Goal: Information Seeking & Learning: Learn about a topic

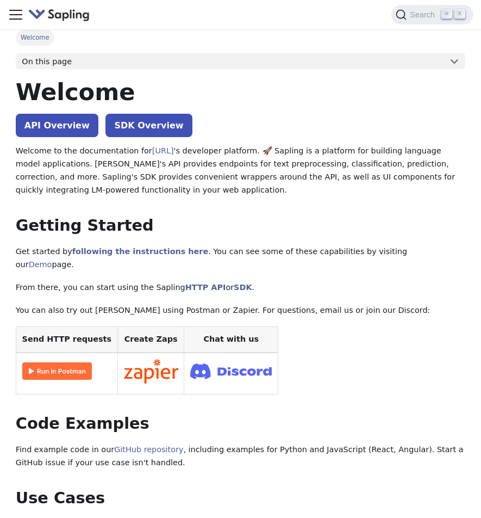
scroll to position [8, 0]
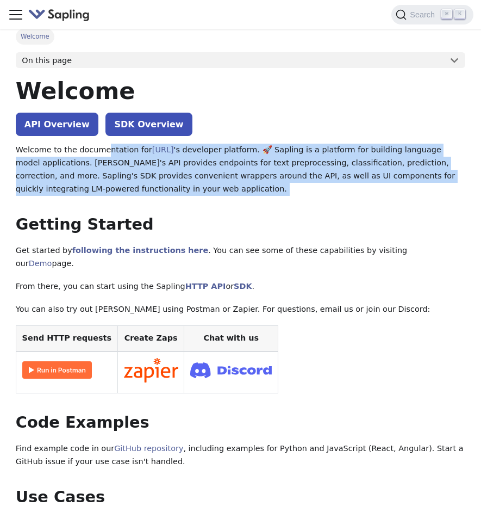
drag, startPoint x: 101, startPoint y: 148, endPoint x: 106, endPoint y: 197, distance: 48.6
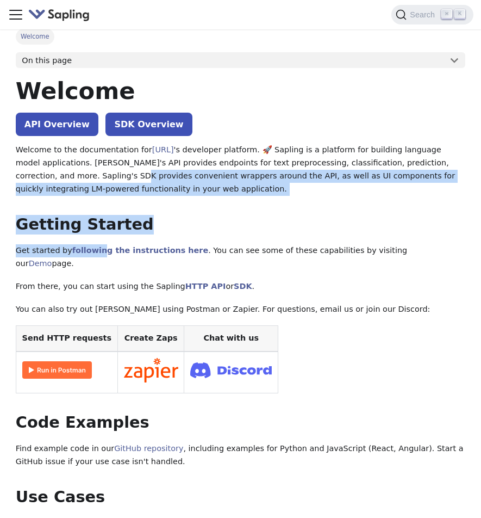
drag, startPoint x: 98, startPoint y: 257, endPoint x: 83, endPoint y: 171, distance: 87.4
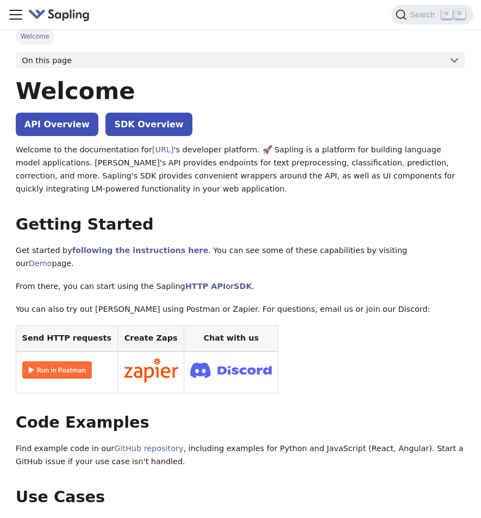
click at [76, 168] on p "Welcome to the documentation for [URL] 's developer platform. 🚀 Sapling is a pl…" at bounding box center [241, 170] width 450 height 52
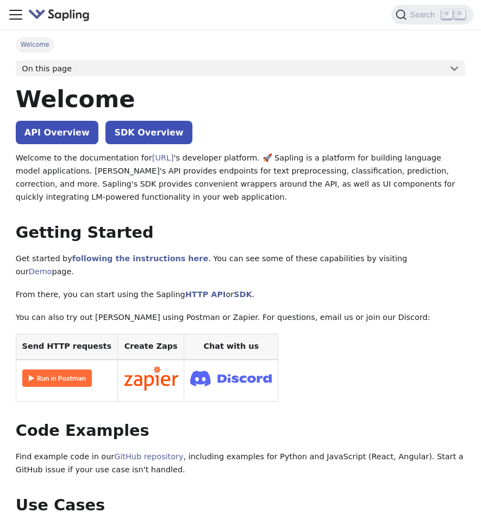
click at [24, 12] on div "Docs Demo" at bounding box center [241, 15] width 466 height 22
click at [22, 13] on icon "Toggle navigation bar" at bounding box center [16, 15] width 16 height 16
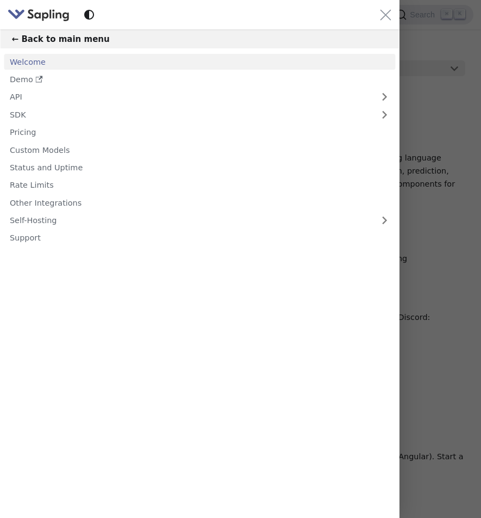
click at [24, 60] on link "Welcome" at bounding box center [200, 62] width 392 height 16
